Goal: Information Seeking & Learning: Learn about a topic

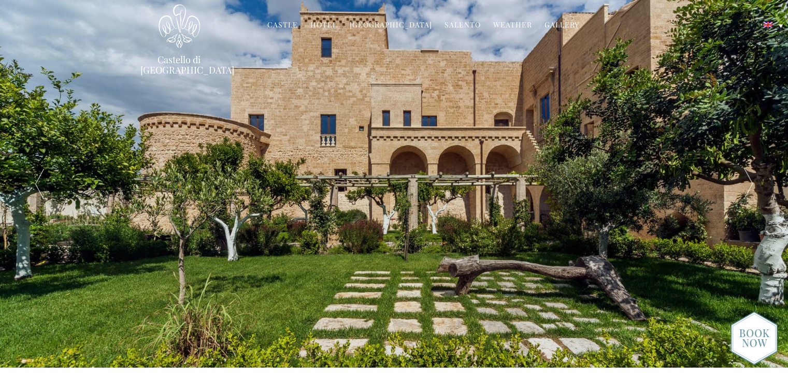
click at [325, 22] on link "Hotel" at bounding box center [323, 26] width 27 height 12
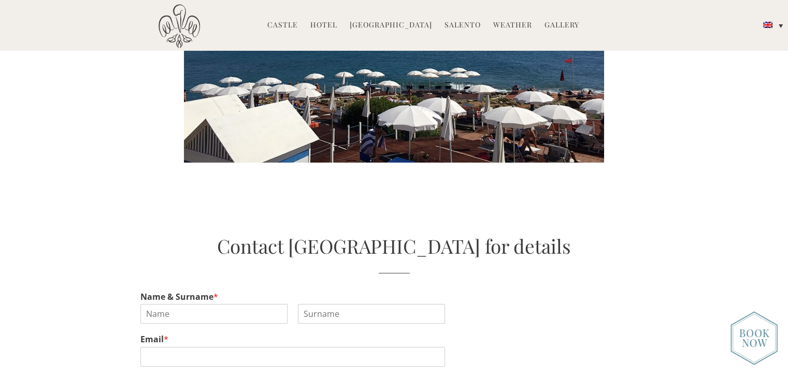
scroll to position [2031, 0]
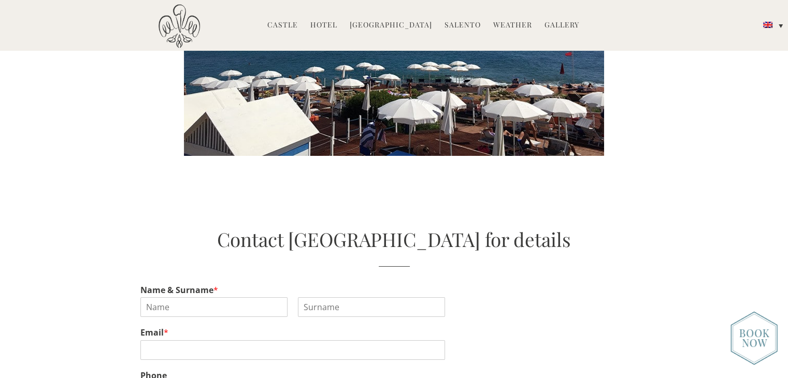
click at [749, 341] on img at bounding box center [754, 338] width 47 height 54
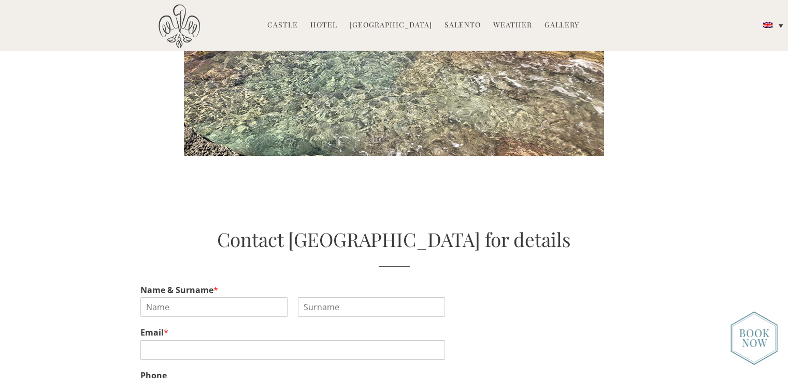
click at [323, 30] on link "Hotel" at bounding box center [323, 26] width 27 height 12
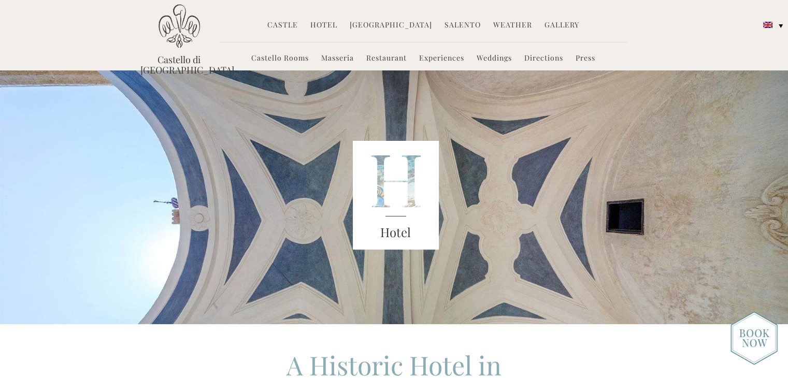
click at [492, 57] on link "Weddings" at bounding box center [494, 59] width 35 height 12
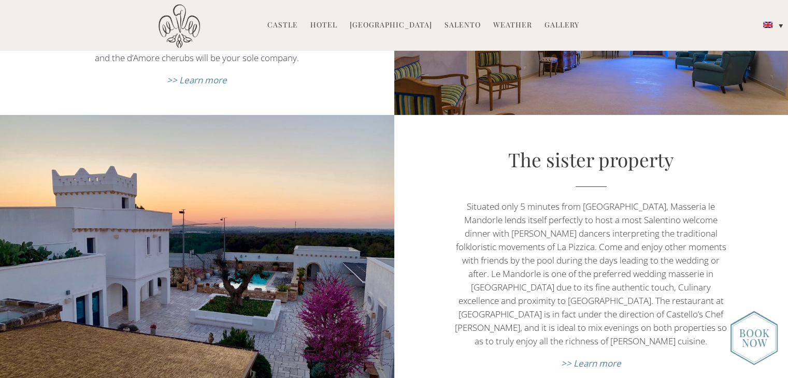
scroll to position [3830, 0]
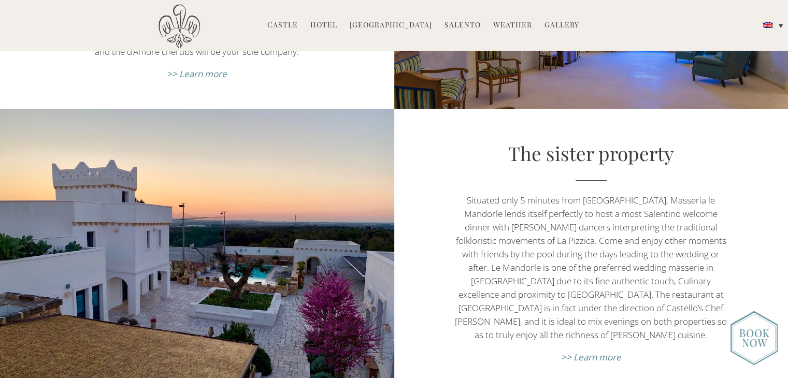
click at [587, 351] on em ">> Learn more" at bounding box center [591, 357] width 60 height 12
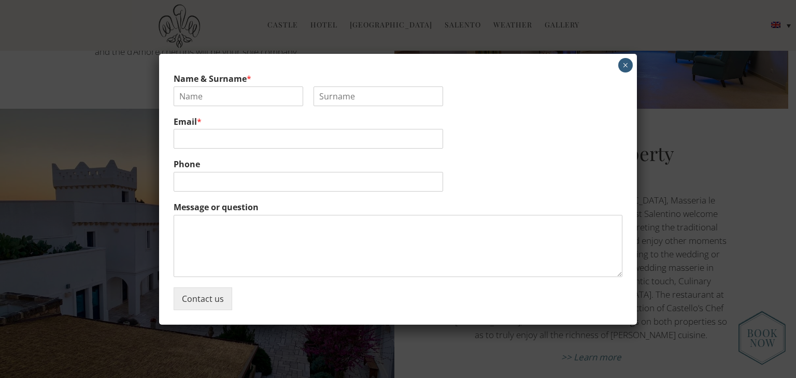
click at [624, 64] on button "×" at bounding box center [625, 65] width 15 height 15
